Goal: Information Seeking & Learning: Learn about a topic

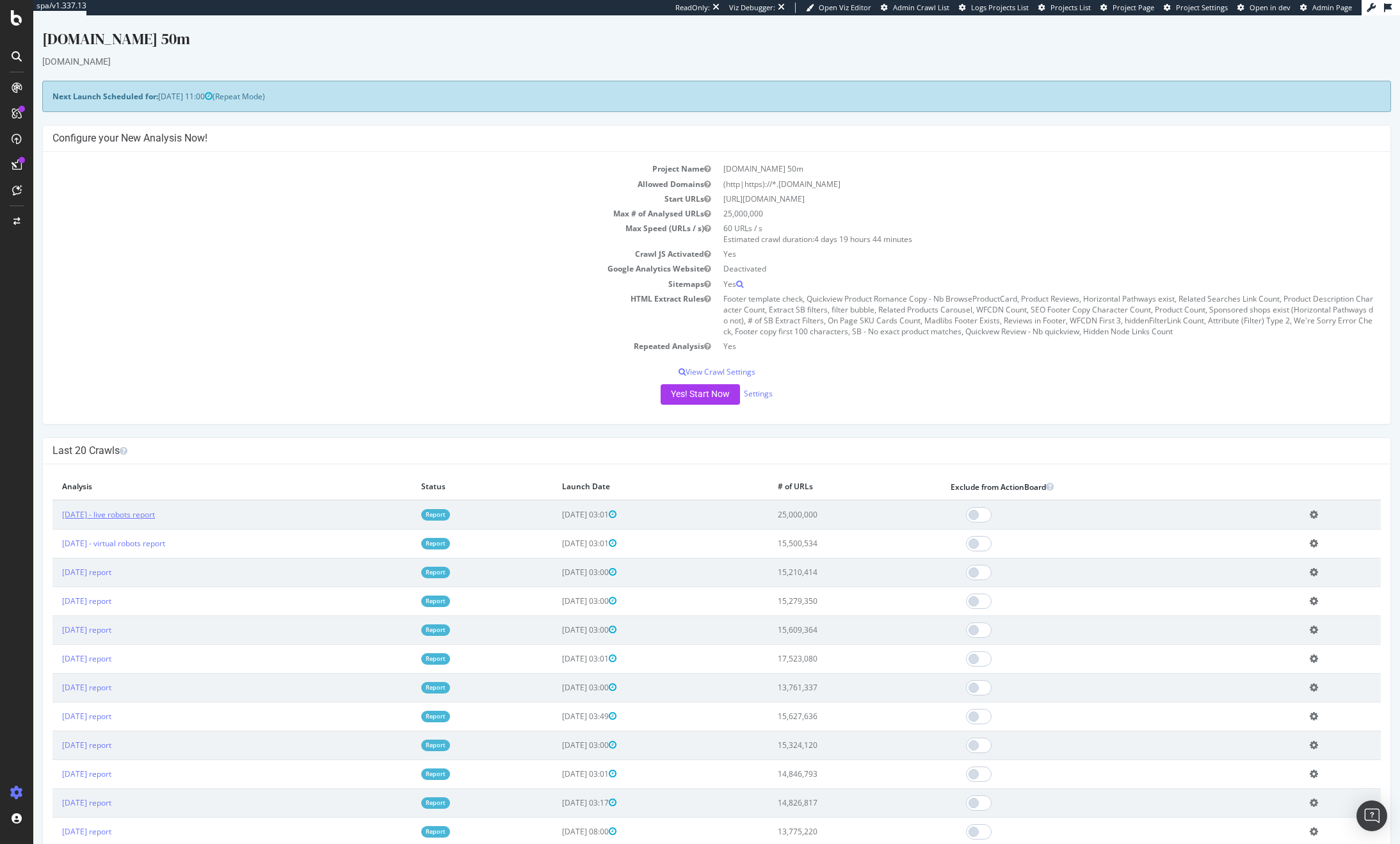
click at [155, 516] on link "[DATE] - live robots report" at bounding box center [108, 514] width 93 height 11
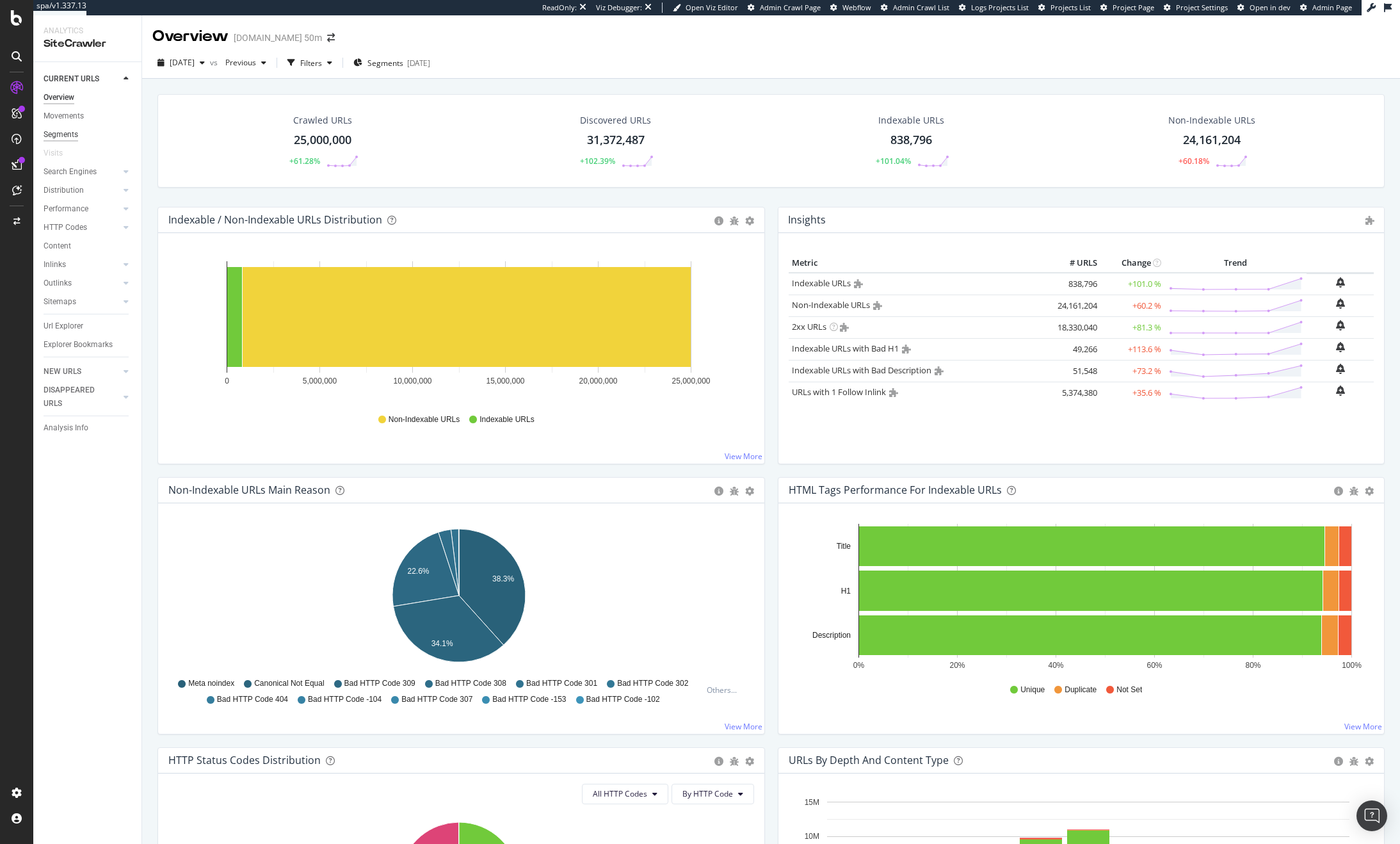
click at [57, 136] on div "Segments" at bounding box center [60, 135] width 35 height 13
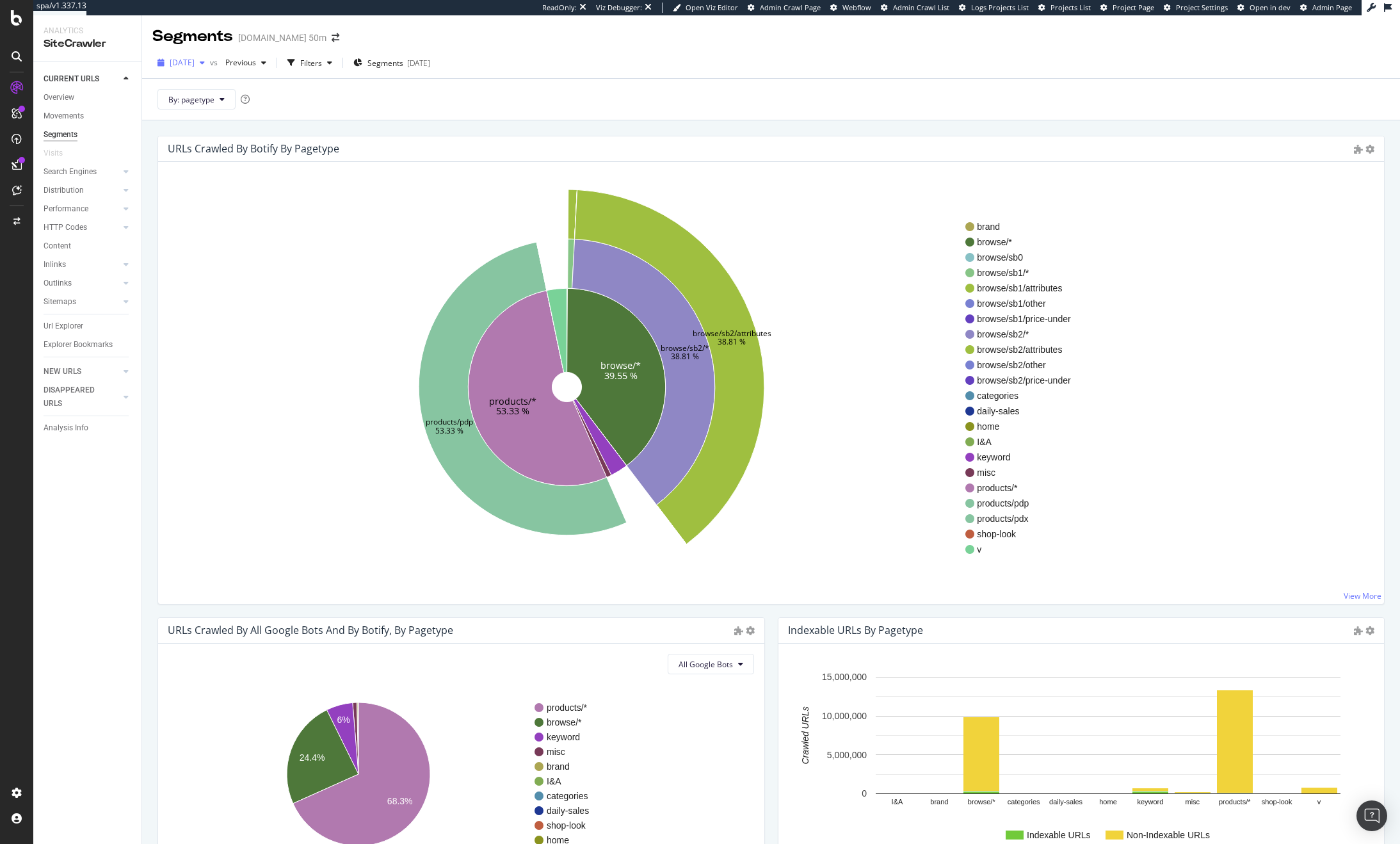
click at [190, 63] on span "[DATE]" at bounding box center [182, 62] width 25 height 11
click at [222, 130] on span "[DATE] - virtual robots" at bounding box center [210, 133] width 79 height 12
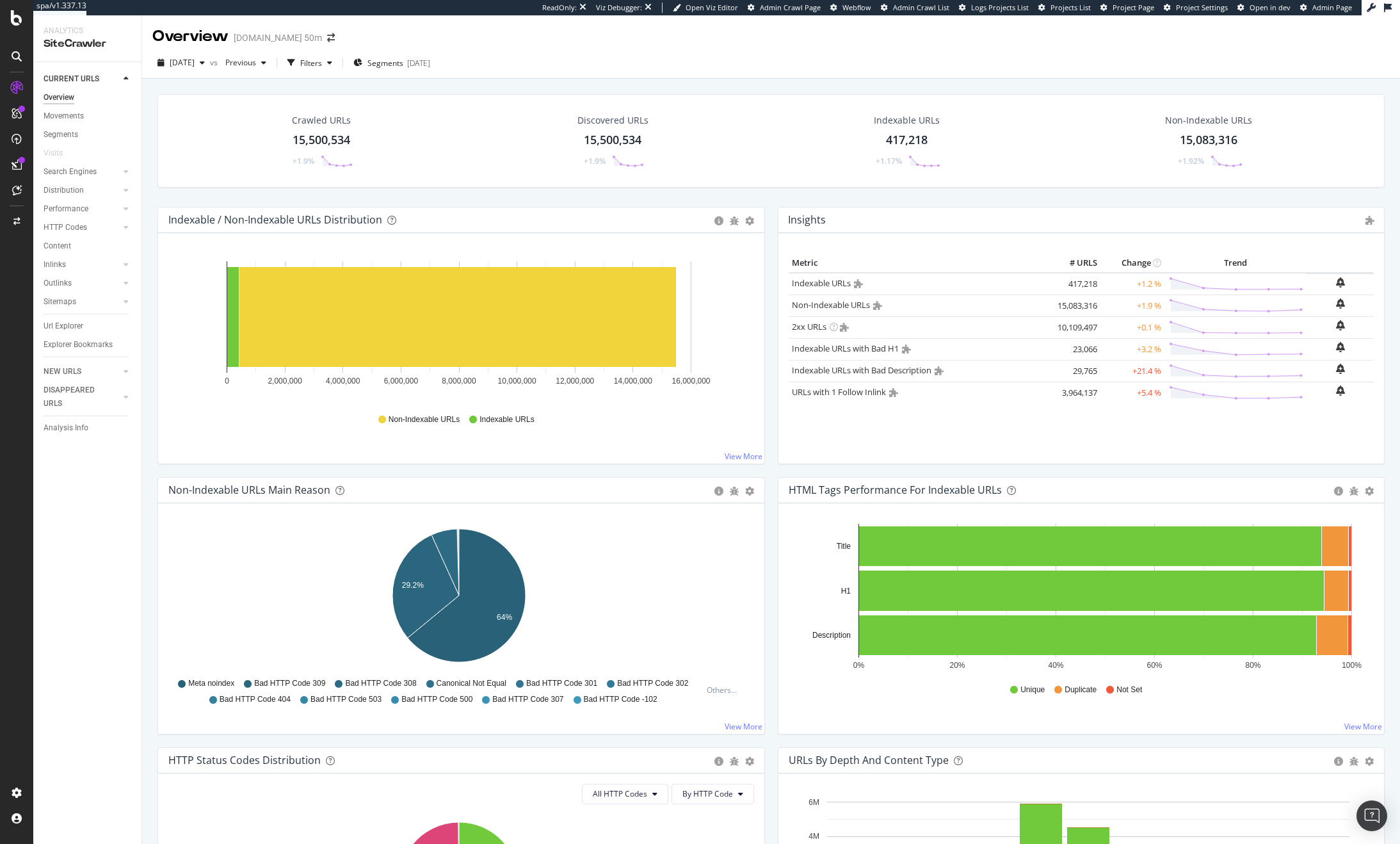
click at [111, 750] on div "CURRENT URLS Overview Movements Segments Visits Search Engines Top Charts Segme…" at bounding box center [87, 453] width 108 height 781
